Goal: Understand process/instructions: Learn how to perform a task or action

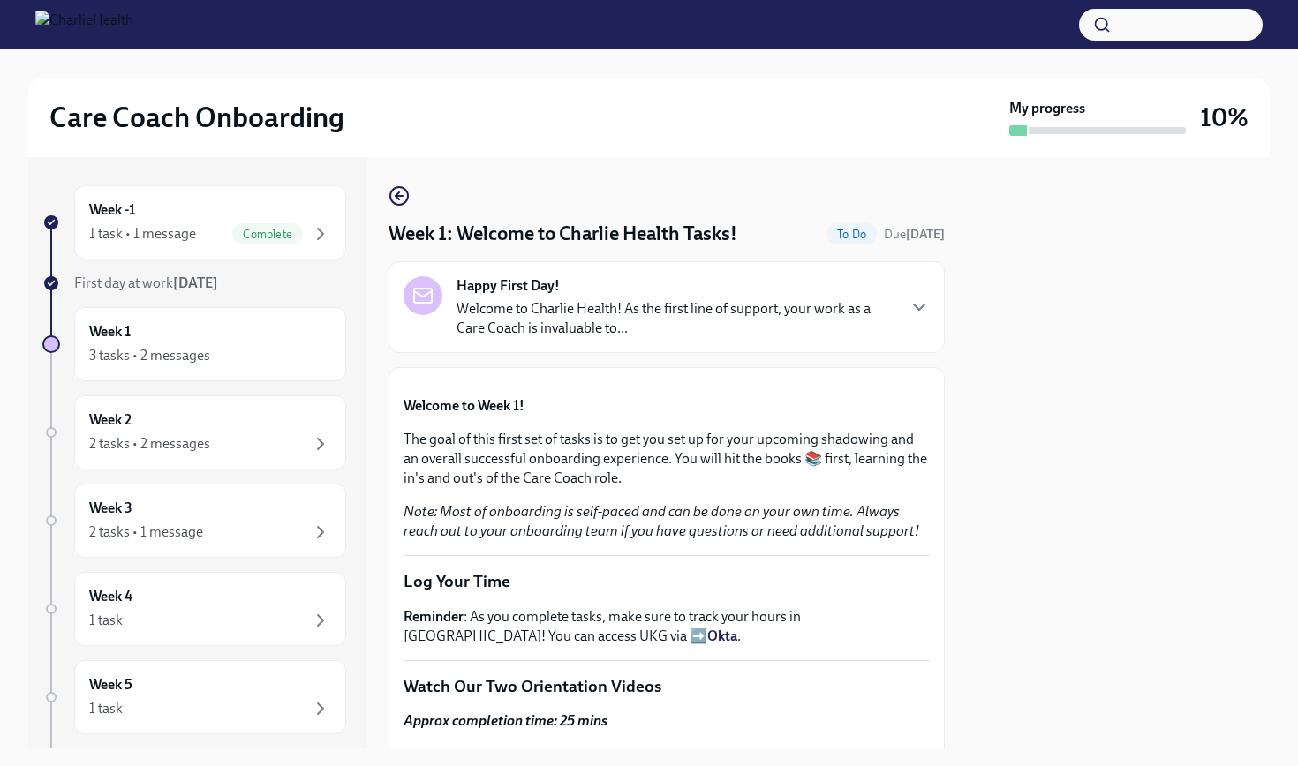
scroll to position [1063, 0]
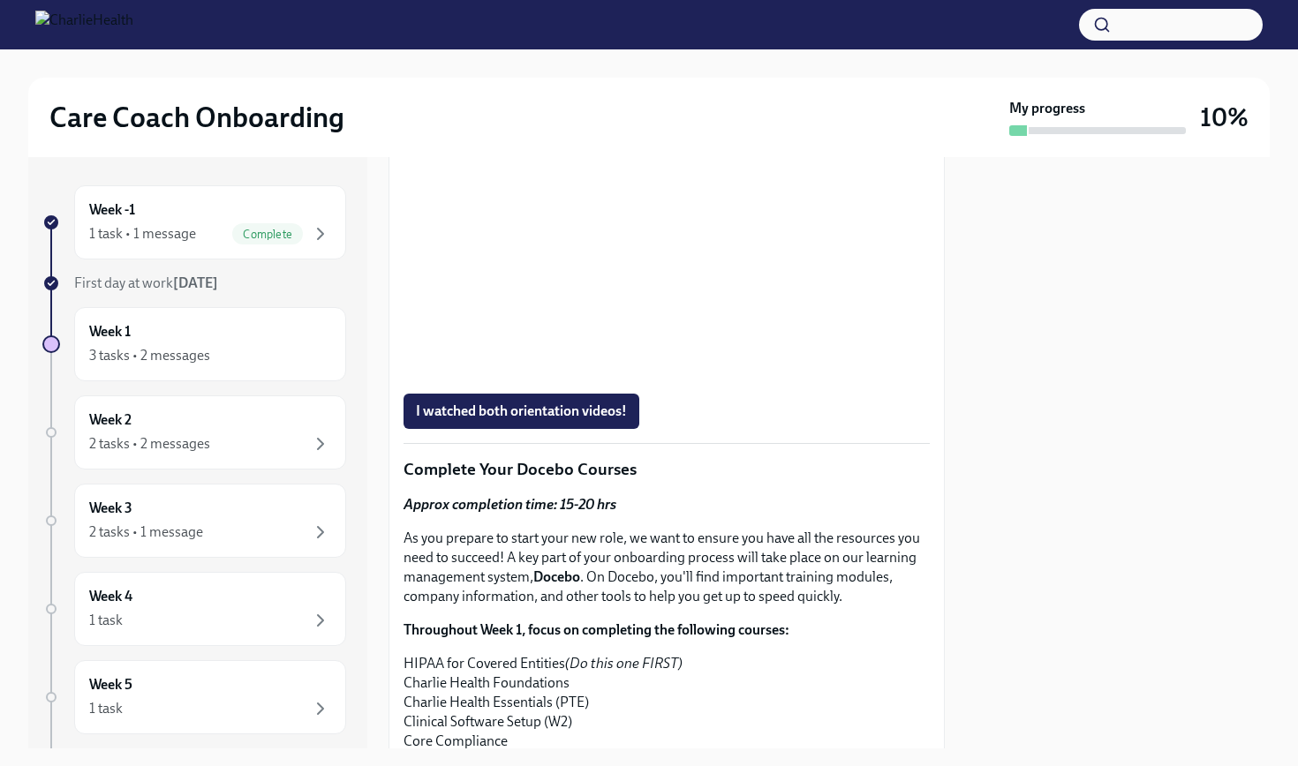
click at [1077, 351] on div at bounding box center [1118, 452] width 304 height 591
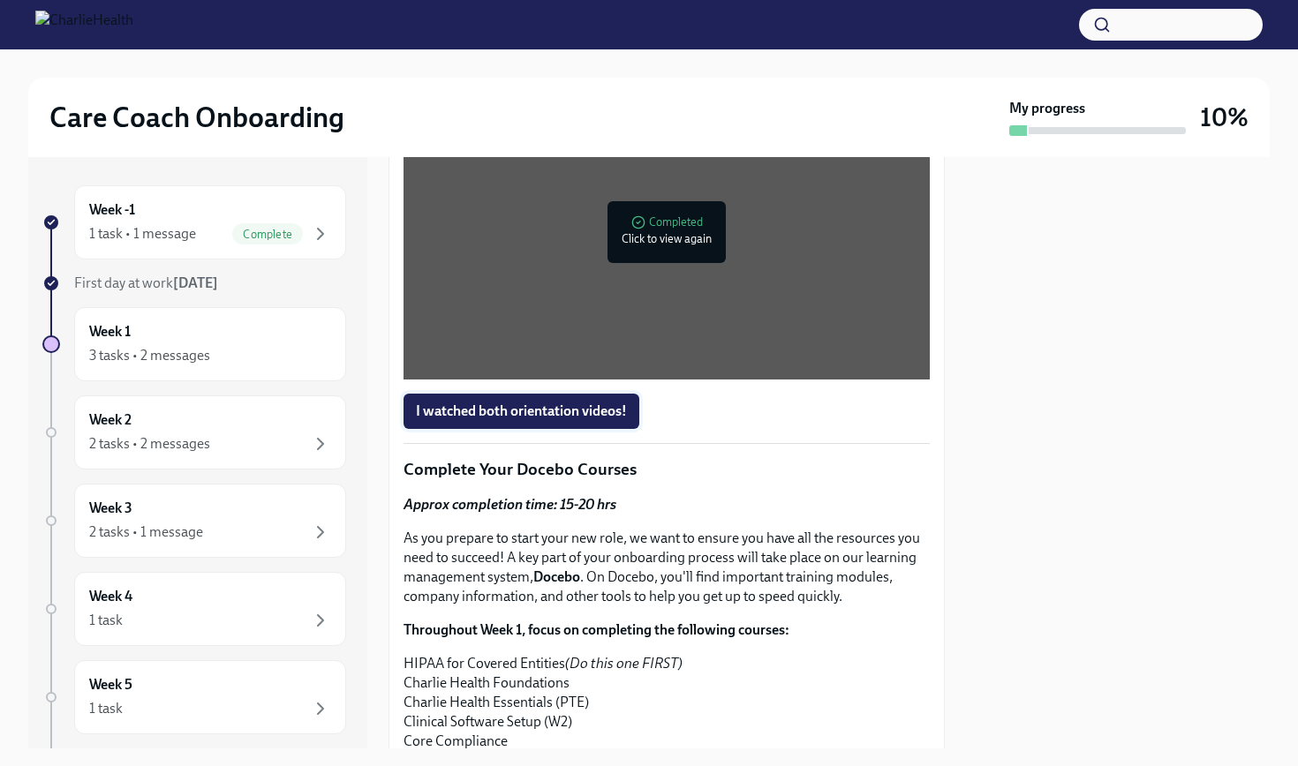
click at [452, 420] on span "I watched both orientation videos!" at bounding box center [521, 412] width 211 height 18
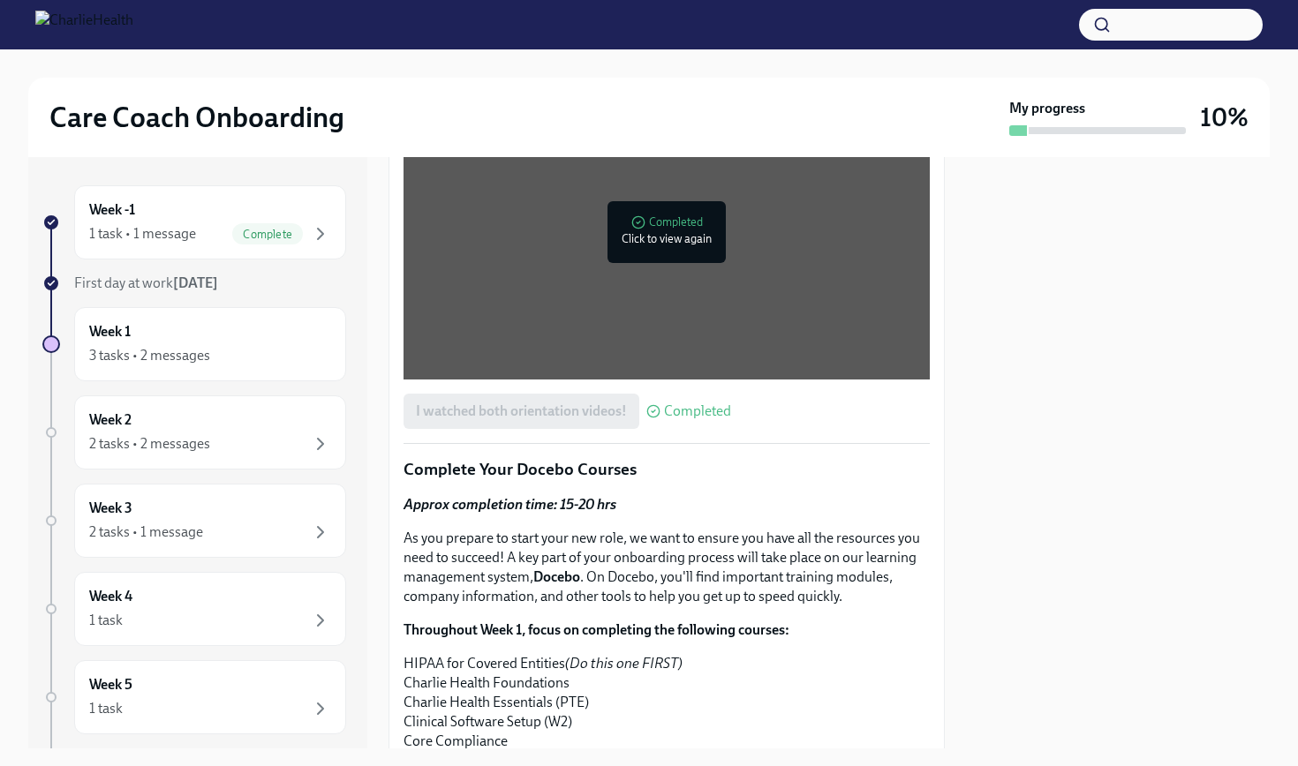
click at [1165, 530] on div at bounding box center [1118, 452] width 304 height 591
click at [1035, 581] on div at bounding box center [1118, 452] width 304 height 591
click at [225, 349] on div "3 tasks • 2 messages" at bounding box center [210, 355] width 242 height 21
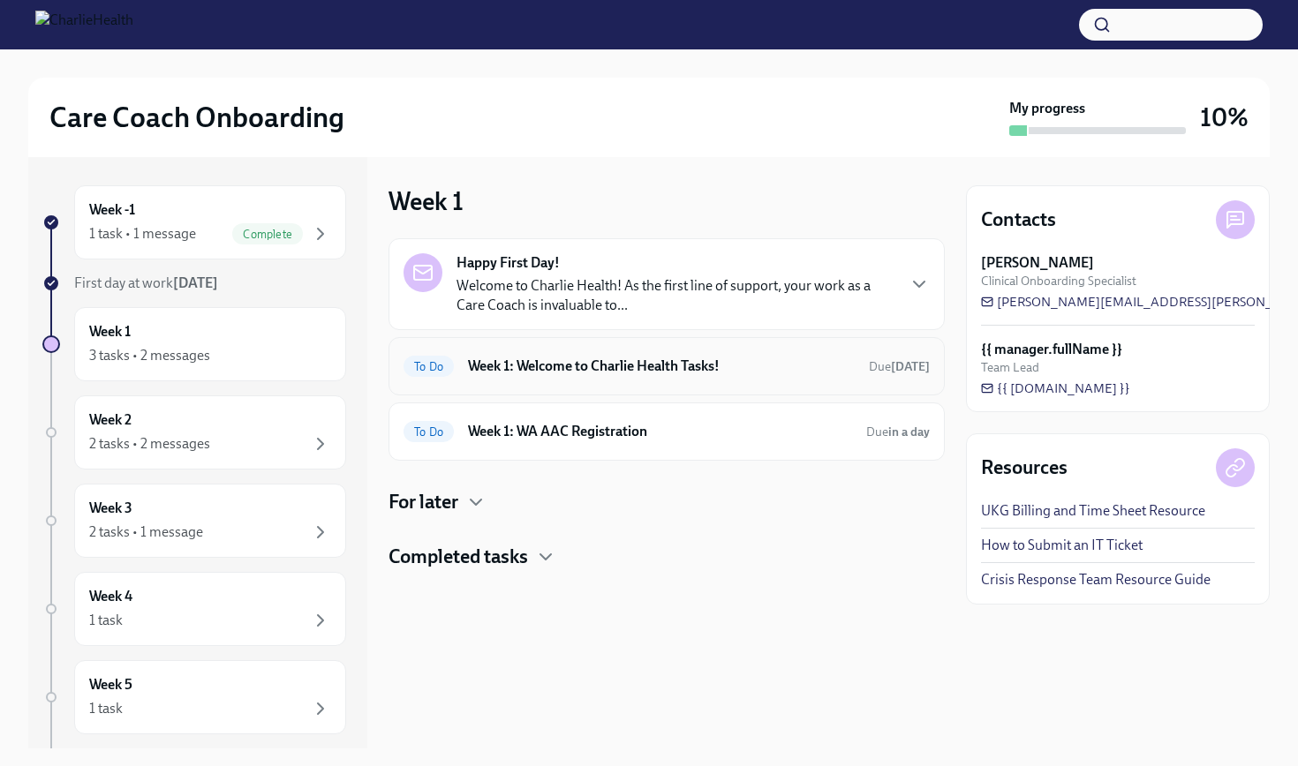
click at [676, 377] on div "To Do Week 1: Welcome to Charlie Health Tasks! Due [DATE]" at bounding box center [666, 366] width 526 height 28
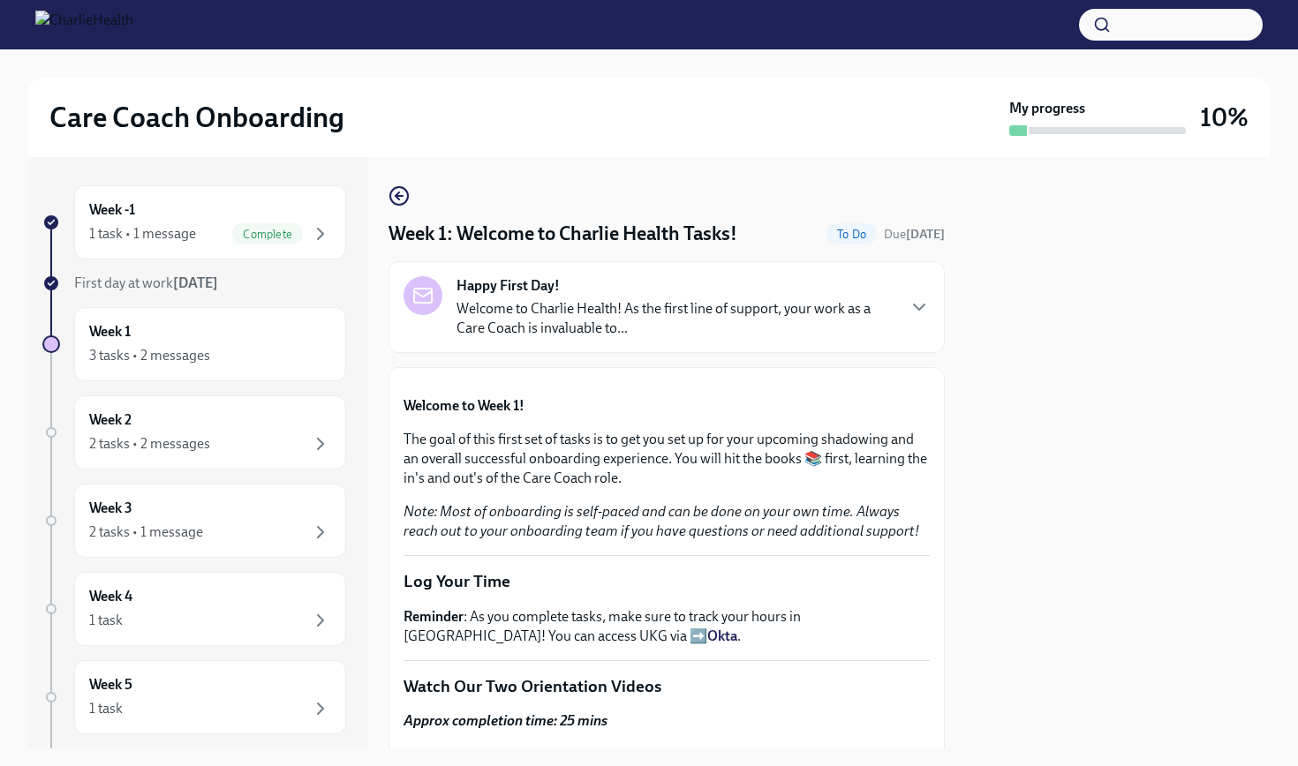
click at [1190, 388] on div at bounding box center [1118, 452] width 304 height 591
click at [1208, 444] on div at bounding box center [1118, 452] width 304 height 591
click at [868, 382] on button "Zoom image" at bounding box center [666, 382] width 526 height 0
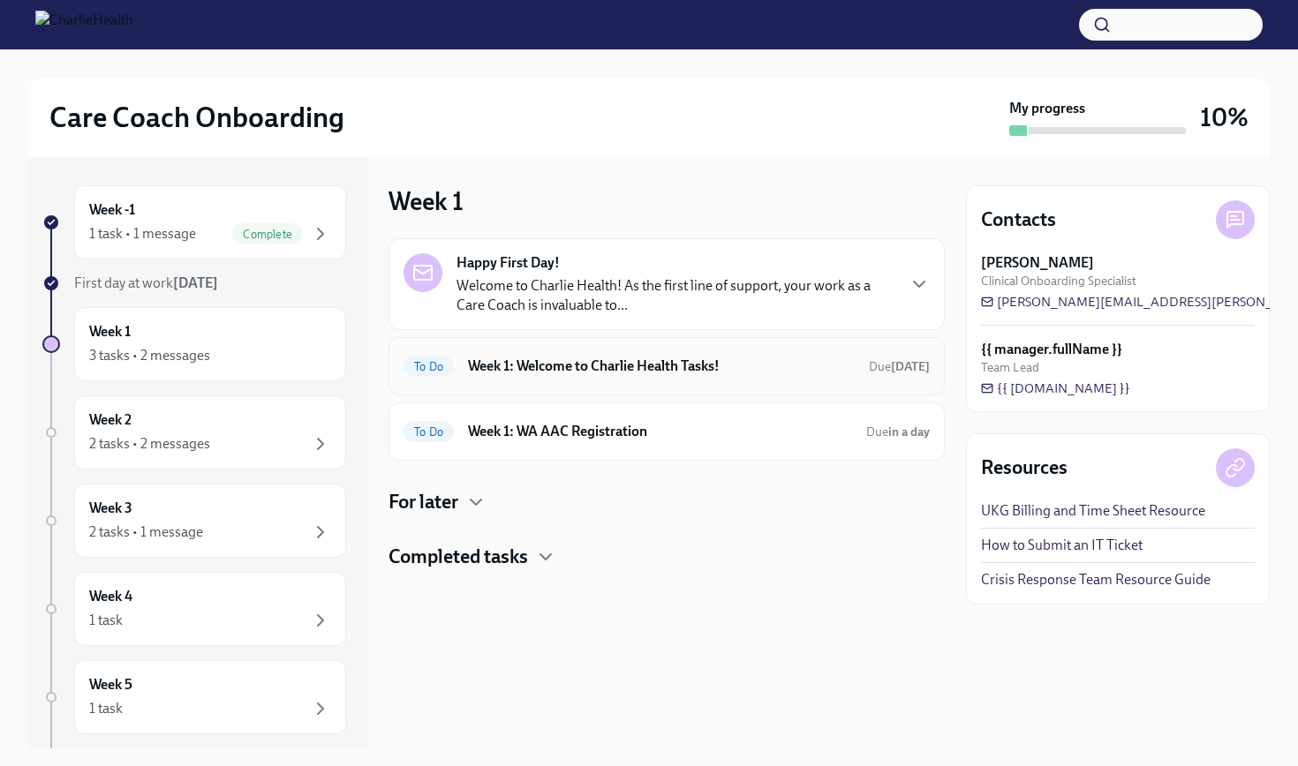
click at [707, 365] on h6 "Week 1: Welcome to Charlie Health Tasks!" at bounding box center [661, 366] width 387 height 19
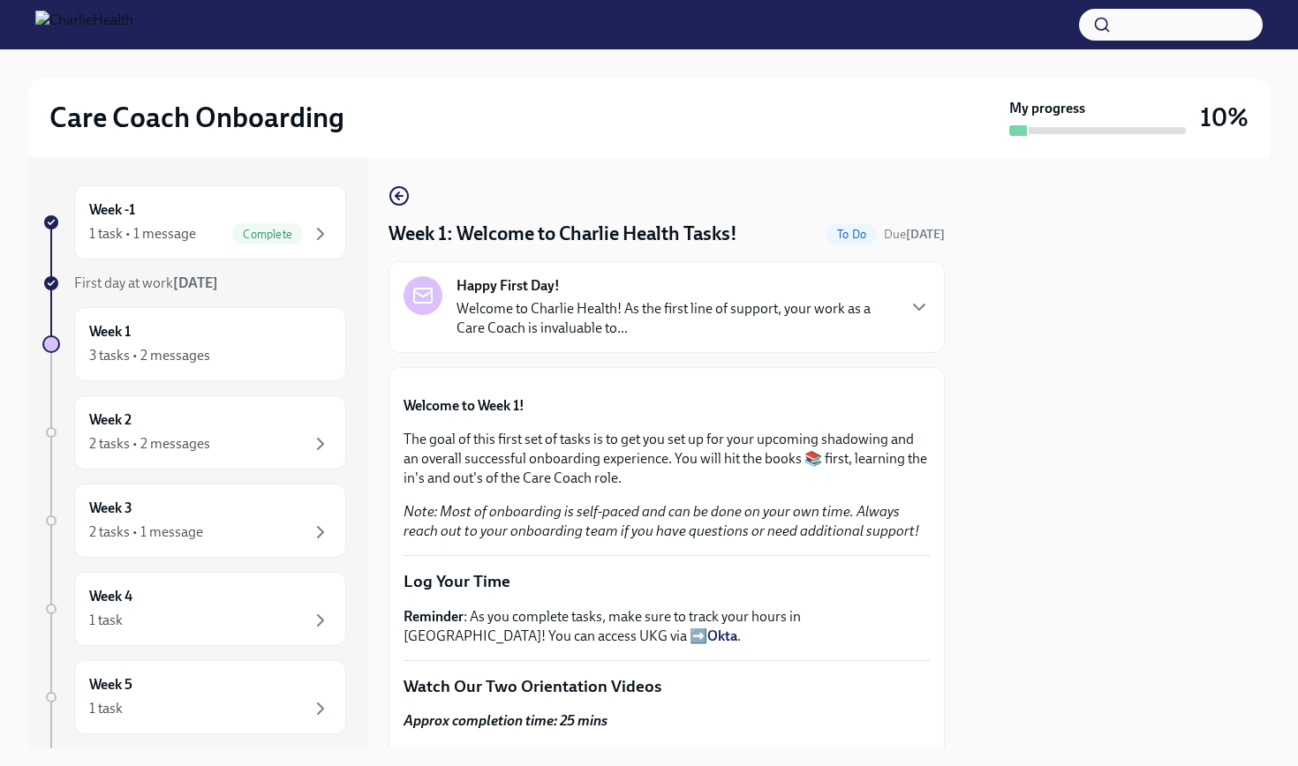
click at [838, 416] on p "Welcome to Week 1!" at bounding box center [666, 405] width 526 height 19
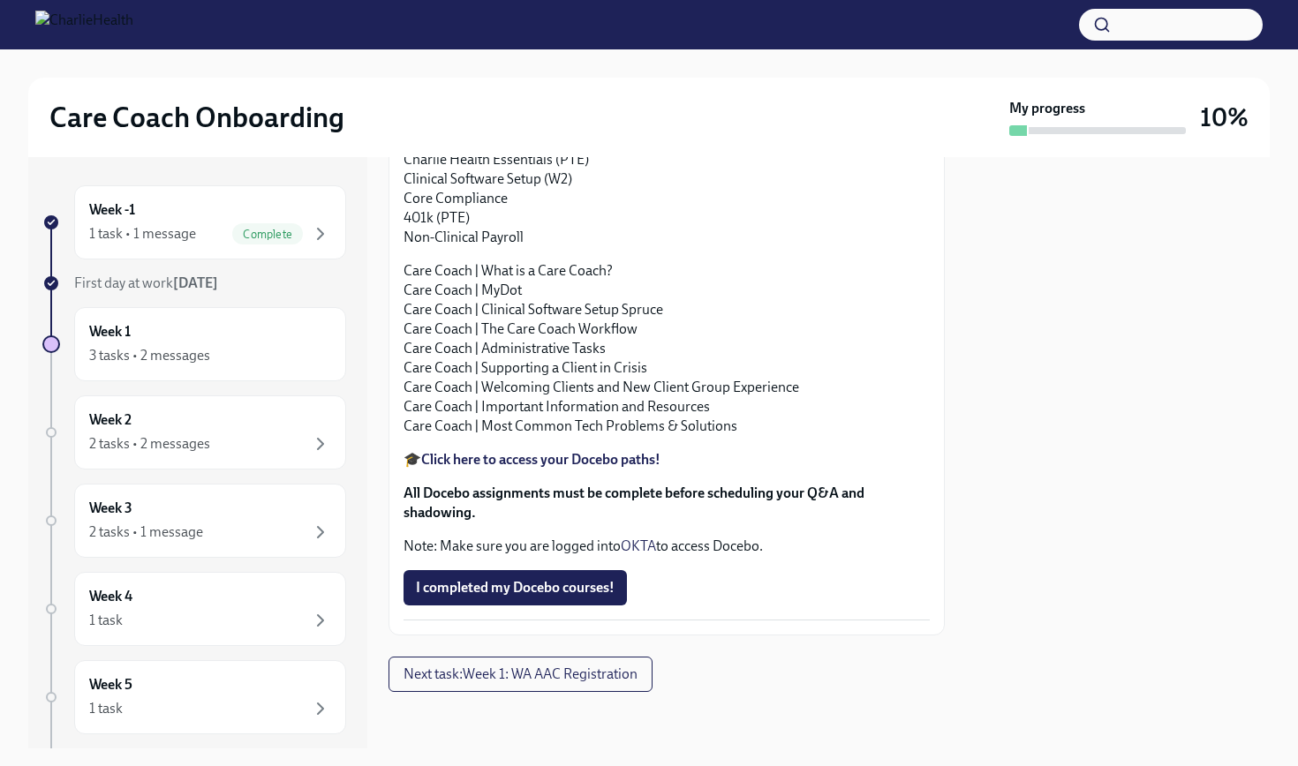
scroll to position [1885, 0]
click at [520, 666] on span "Next task : Week 1: WA AAC Registration" at bounding box center [520, 675] width 234 height 18
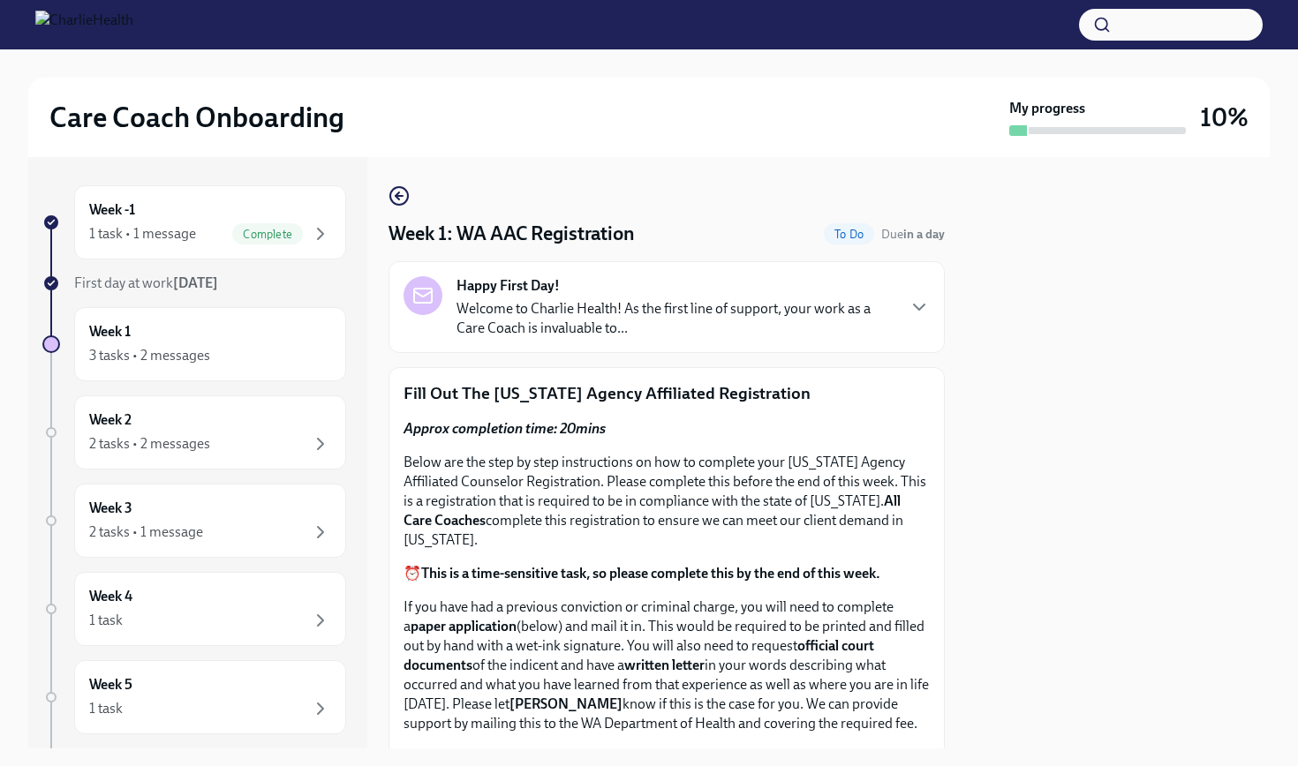
click at [567, 549] on p "Below are the step by step instructions on how to complete your [US_STATE] Agen…" at bounding box center [666, 501] width 526 height 97
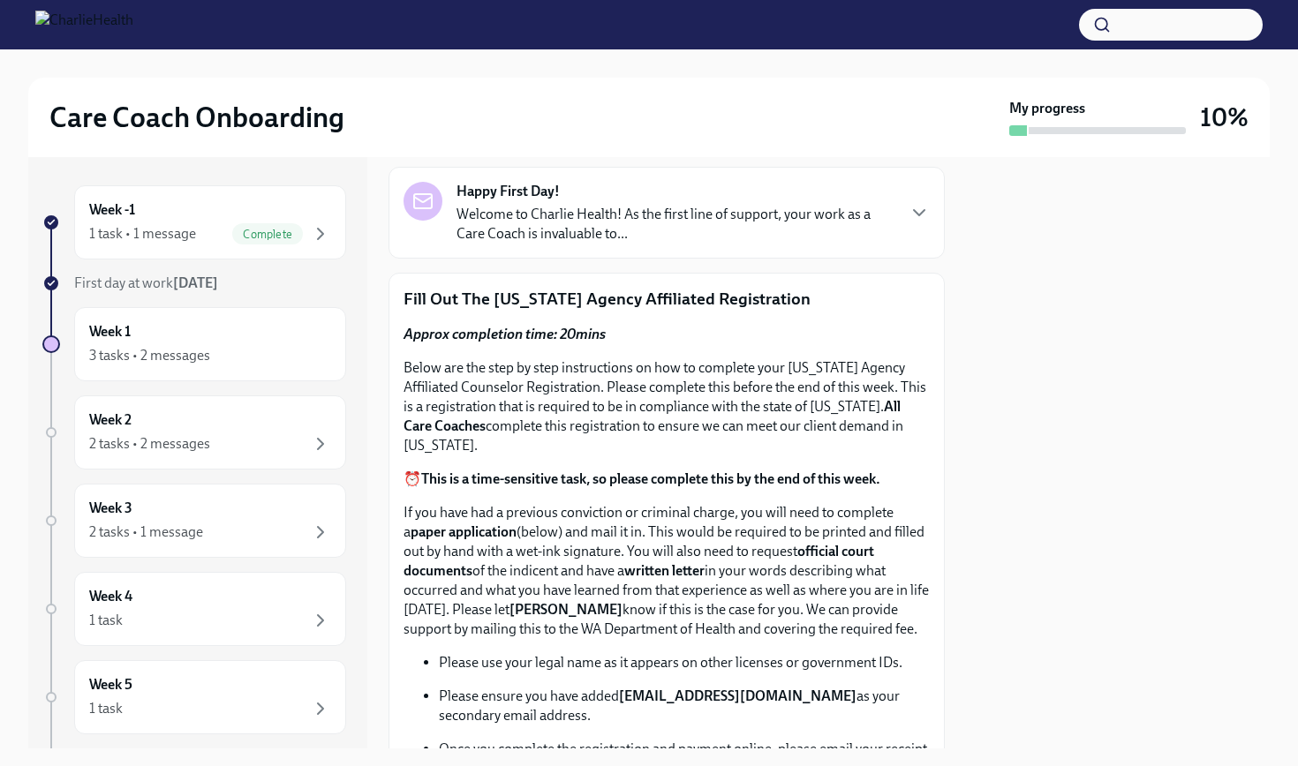
scroll to position [144, 0]
